Goal: Information Seeking & Learning: Learn about a topic

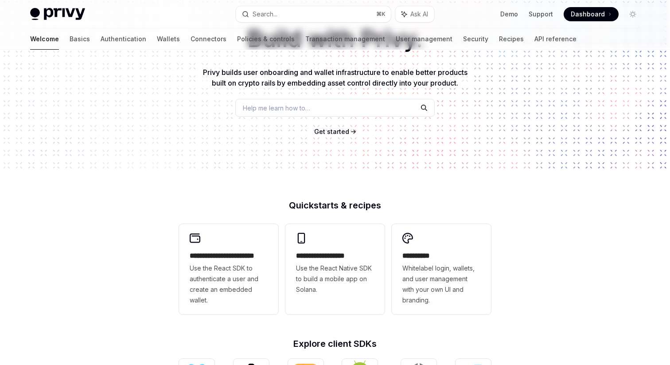
scroll to position [79, 0]
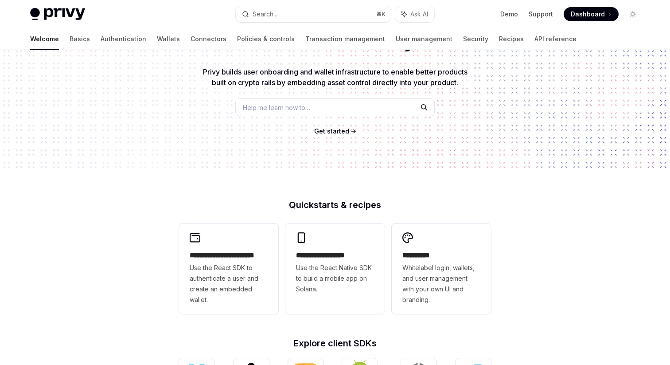
click at [262, 105] on span "Help me learn how to…" at bounding box center [276, 107] width 67 height 9
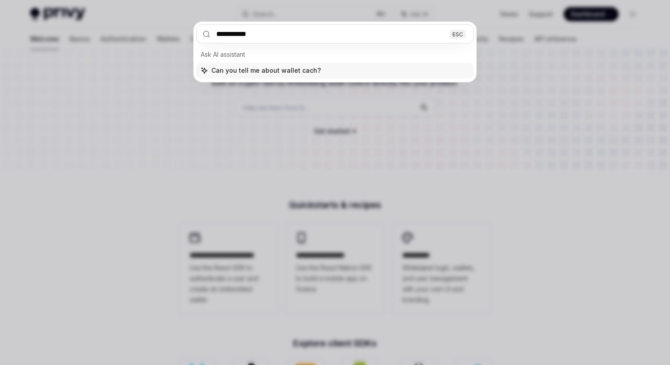
type input "**********"
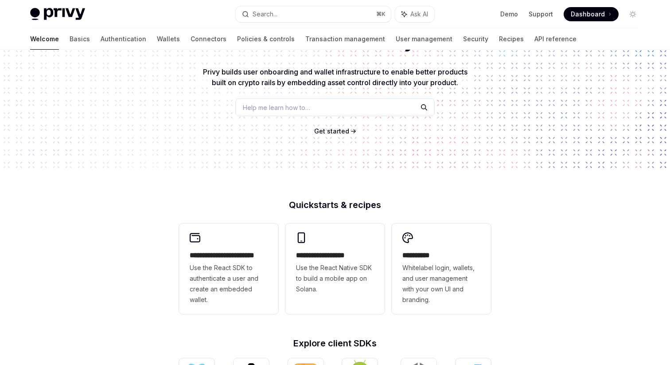
scroll to position [50, 0]
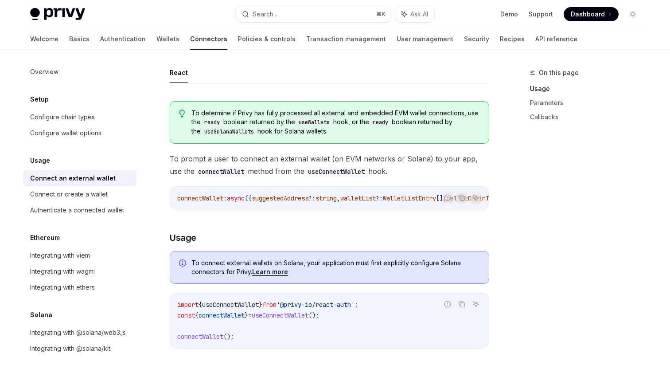
drag, startPoint x: 283, startPoint y: 60, endPoint x: 258, endPoint y: 75, distance: 29.4
type textarea "*"
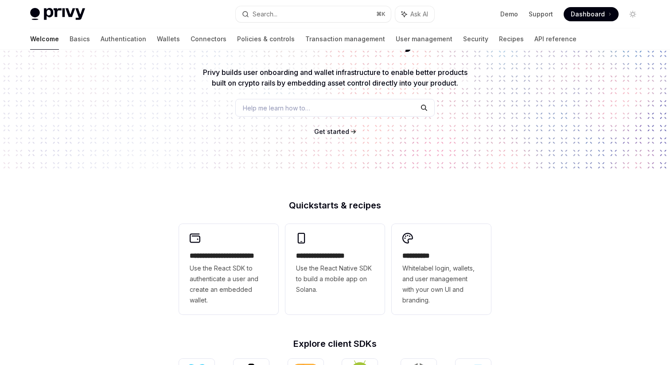
scroll to position [79, 0]
click at [273, 90] on div "Build with Privy. Privy builds user onboarding and wallet infrastructure to ena…" at bounding box center [335, 72] width 670 height 202
click at [273, 106] on span "Help me learn how to…" at bounding box center [276, 107] width 67 height 9
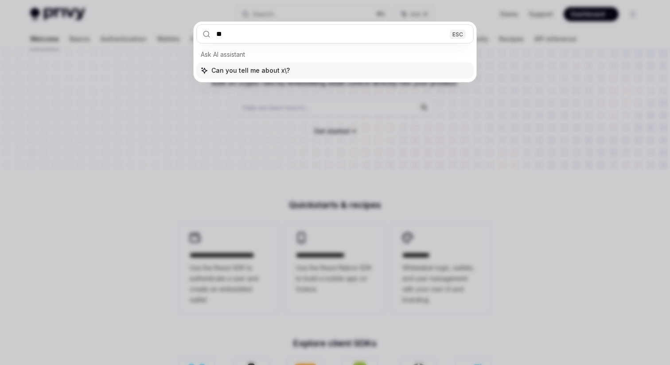
type input "*"
type input "********"
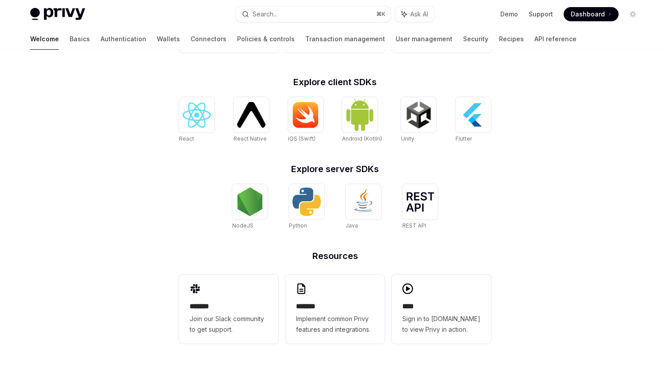
type textarea "*"
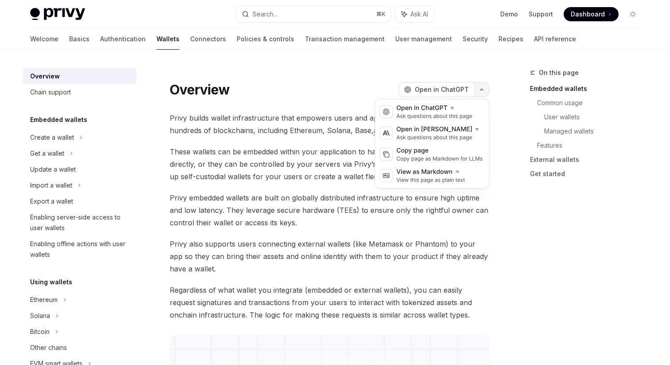
click at [479, 91] on button "button" at bounding box center [481, 89] width 15 height 15
click at [421, 150] on div "Copy page" at bounding box center [440, 150] width 86 height 9
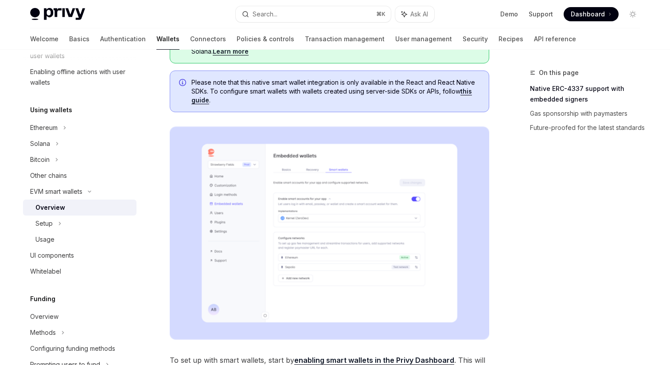
scroll to position [172, 0]
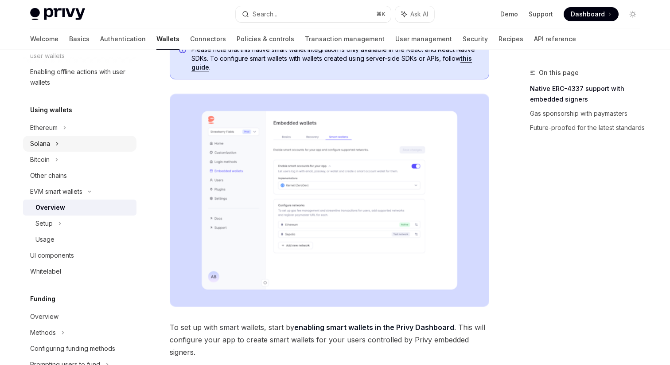
click at [45, 137] on div "Solana" at bounding box center [79, 144] width 113 height 16
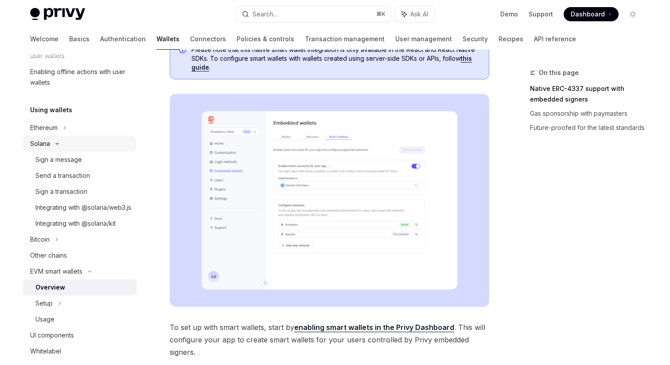
type textarea "*"
